Goal: Task Accomplishment & Management: Use online tool/utility

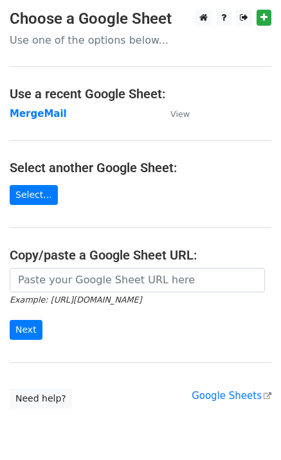
click at [33, 114] on strong "MergeMail" at bounding box center [38, 114] width 57 height 12
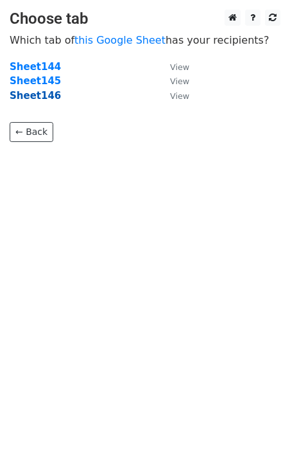
click at [44, 99] on strong "Sheet146" at bounding box center [35, 96] width 51 height 12
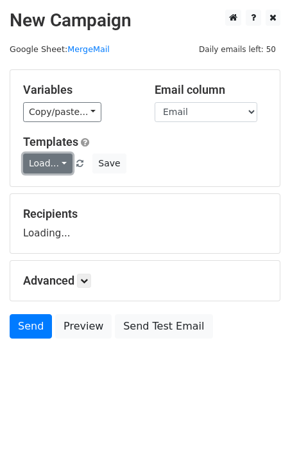
click at [55, 161] on link "Load..." at bounding box center [47, 164] width 49 height 20
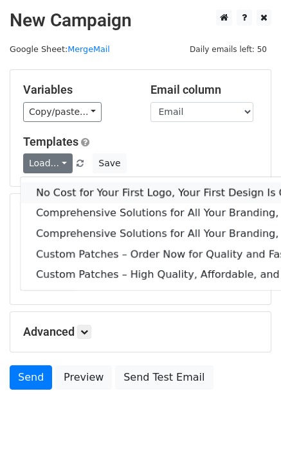
click at [81, 186] on link "No Cost for Your First Logo, Your First Design Is On Us!" at bounding box center [263, 193] width 484 height 21
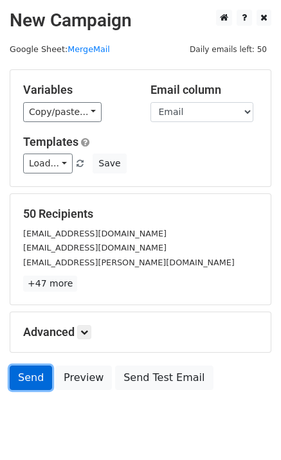
click at [18, 379] on link "Send" at bounding box center [31, 378] width 42 height 24
